Goal: Navigation & Orientation: Find specific page/section

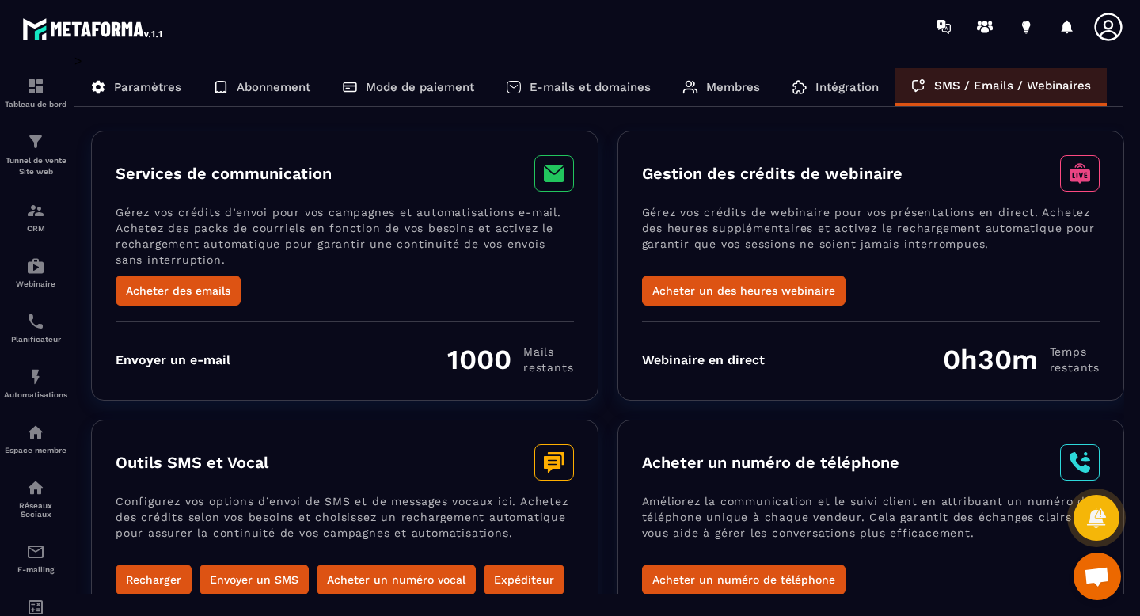
click at [163, 84] on p "Paramètres" at bounding box center [147, 87] width 67 height 14
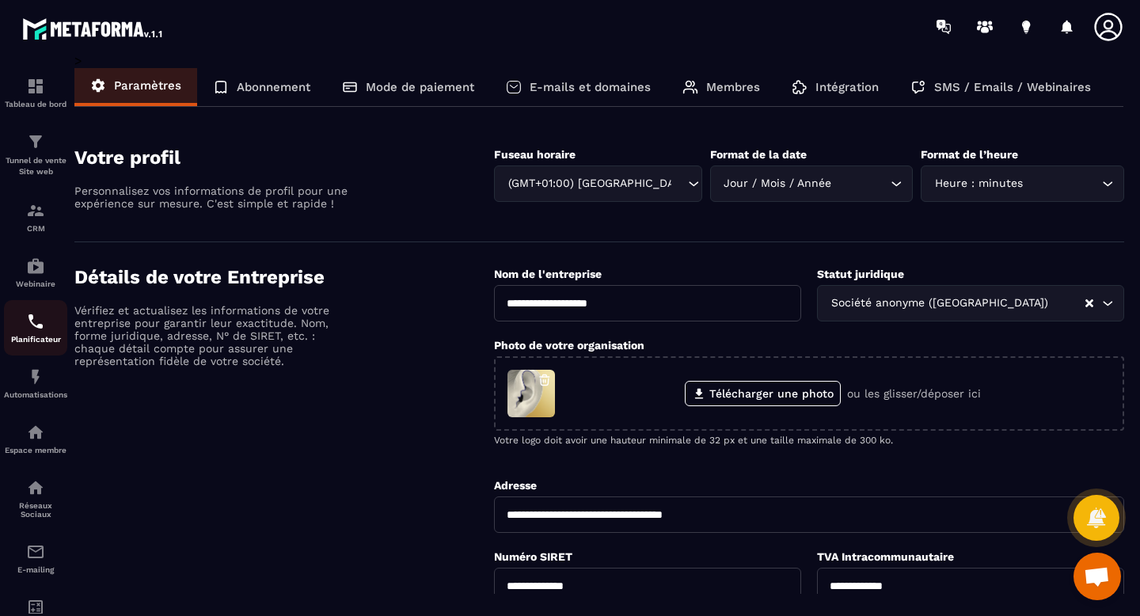
click at [19, 325] on div "Planificateur" at bounding box center [35, 328] width 63 height 32
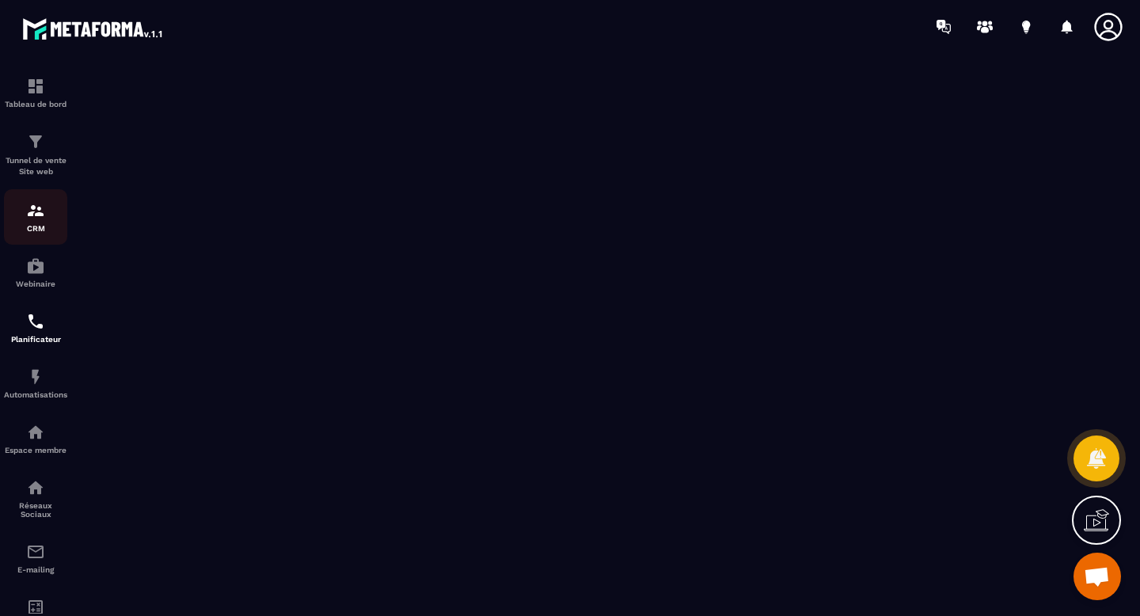
scroll to position [116, 0]
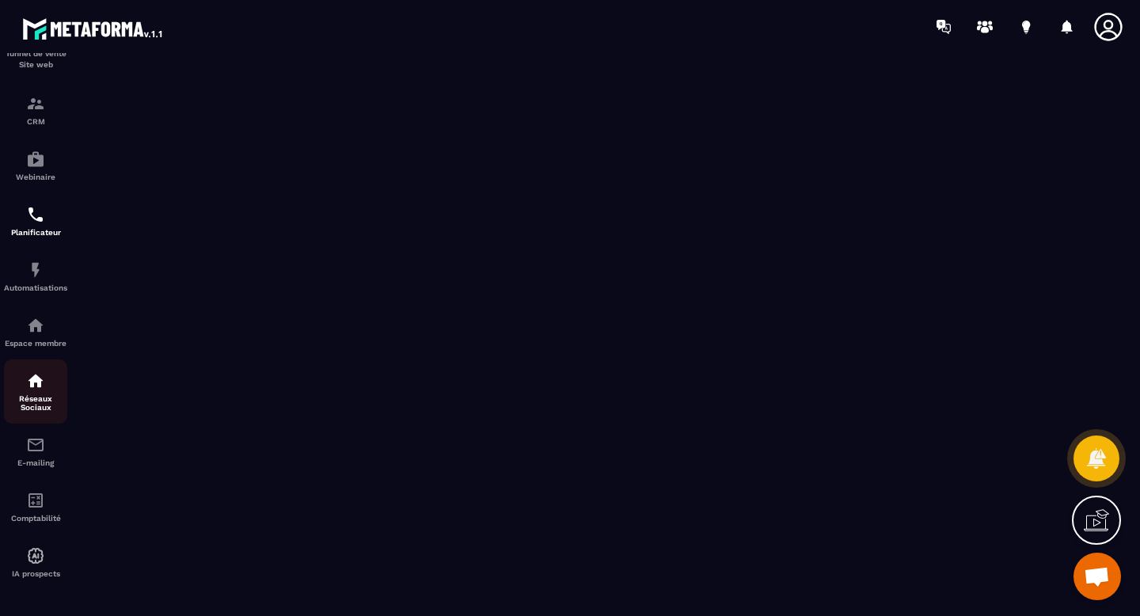
click at [29, 401] on p "Réseaux Sociaux" at bounding box center [35, 402] width 63 height 17
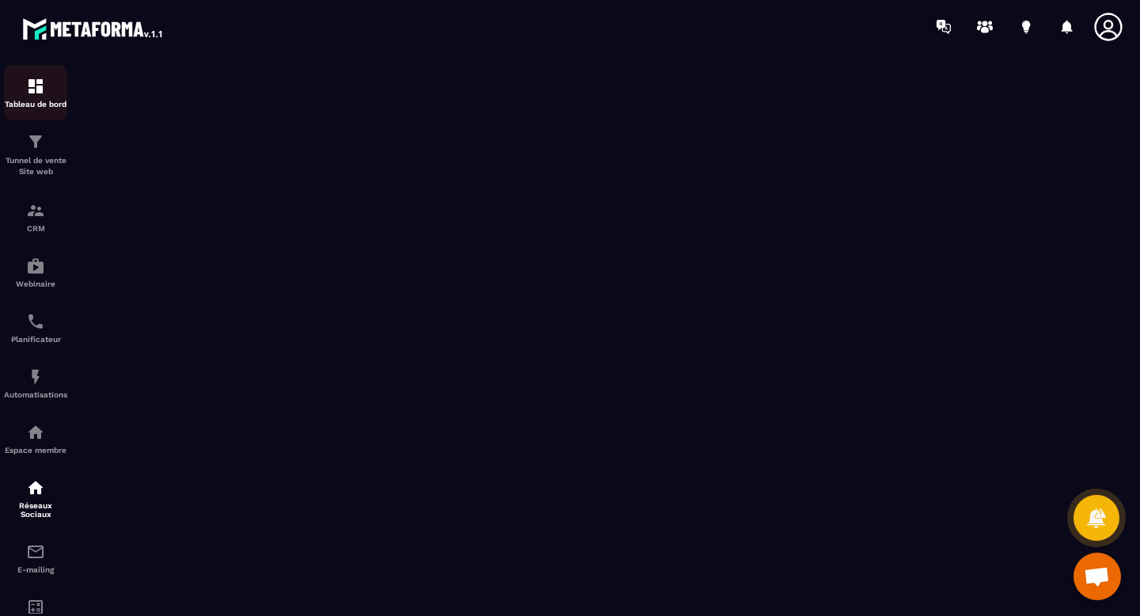
click at [27, 87] on img at bounding box center [35, 86] width 19 height 19
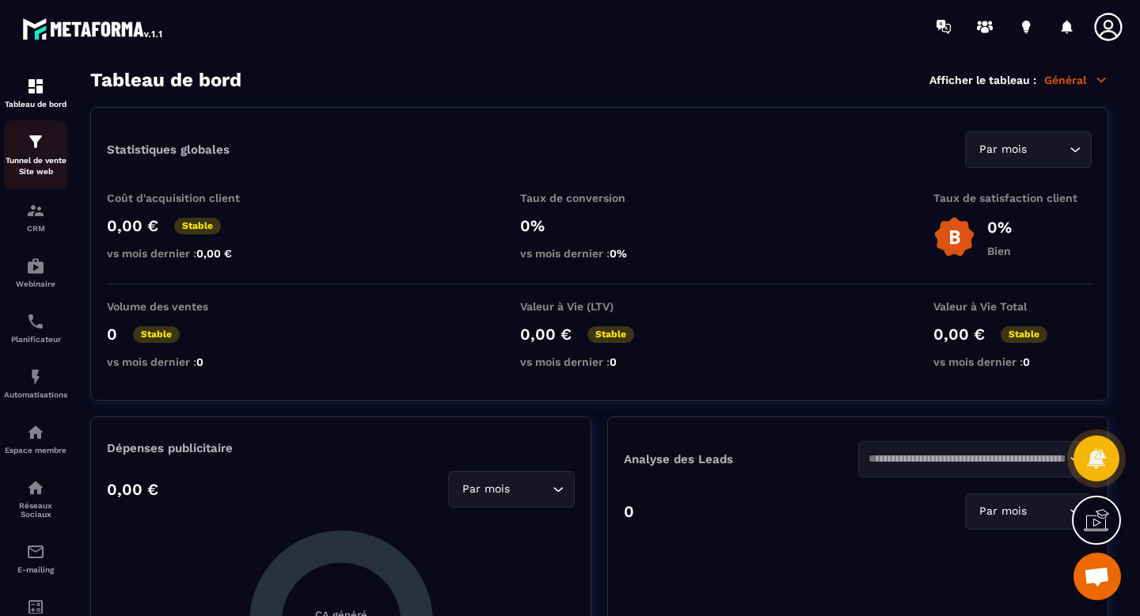
click at [20, 148] on div "Tunnel de vente Site web" at bounding box center [35, 154] width 63 height 45
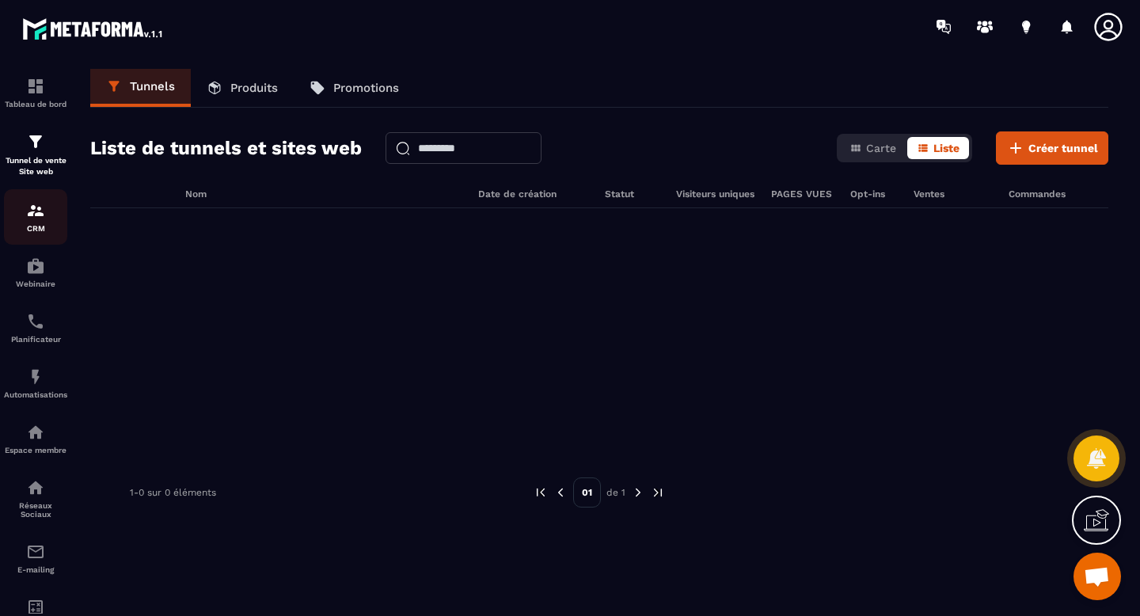
click at [33, 218] on img at bounding box center [35, 210] width 19 height 19
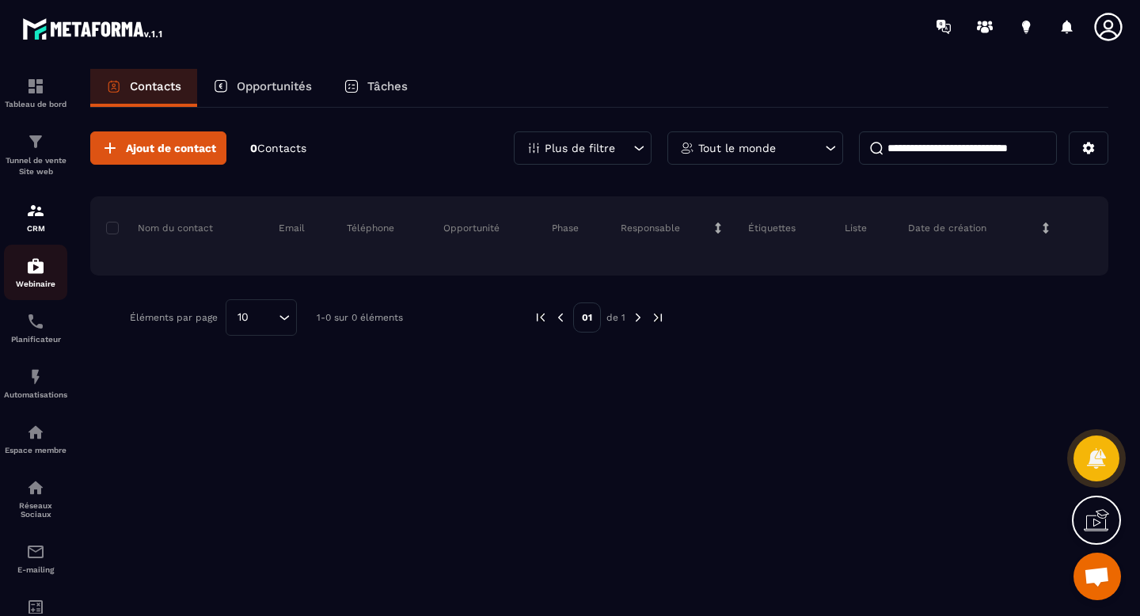
click at [21, 279] on div "Webinaire" at bounding box center [35, 272] width 63 height 32
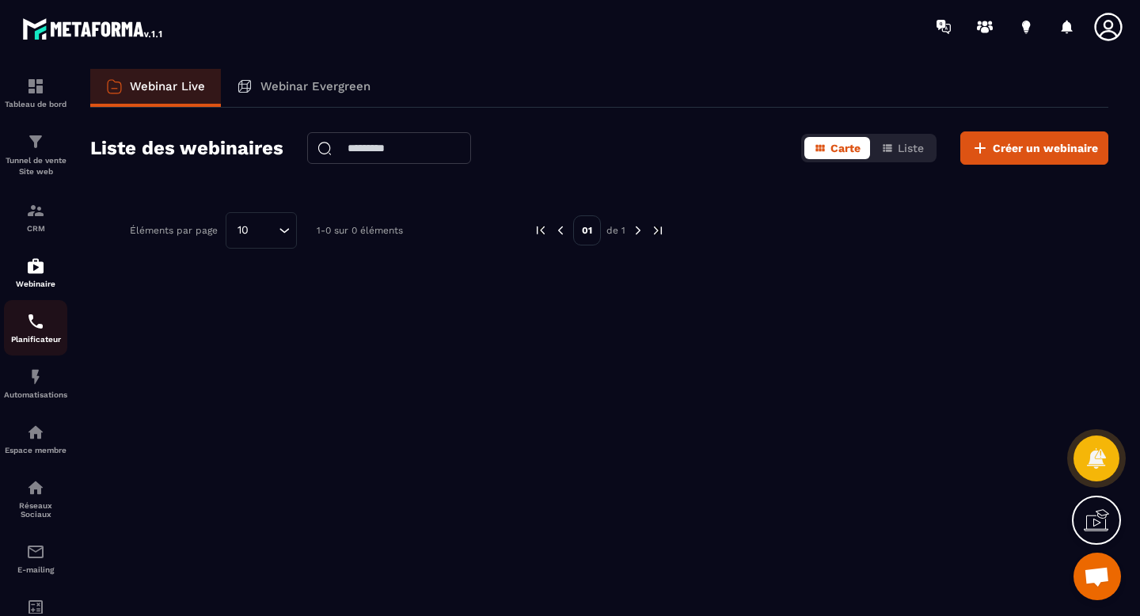
click at [16, 331] on div "Planificateur" at bounding box center [35, 328] width 63 height 32
